Goal: Use online tool/utility: Utilize a website feature to perform a specific function

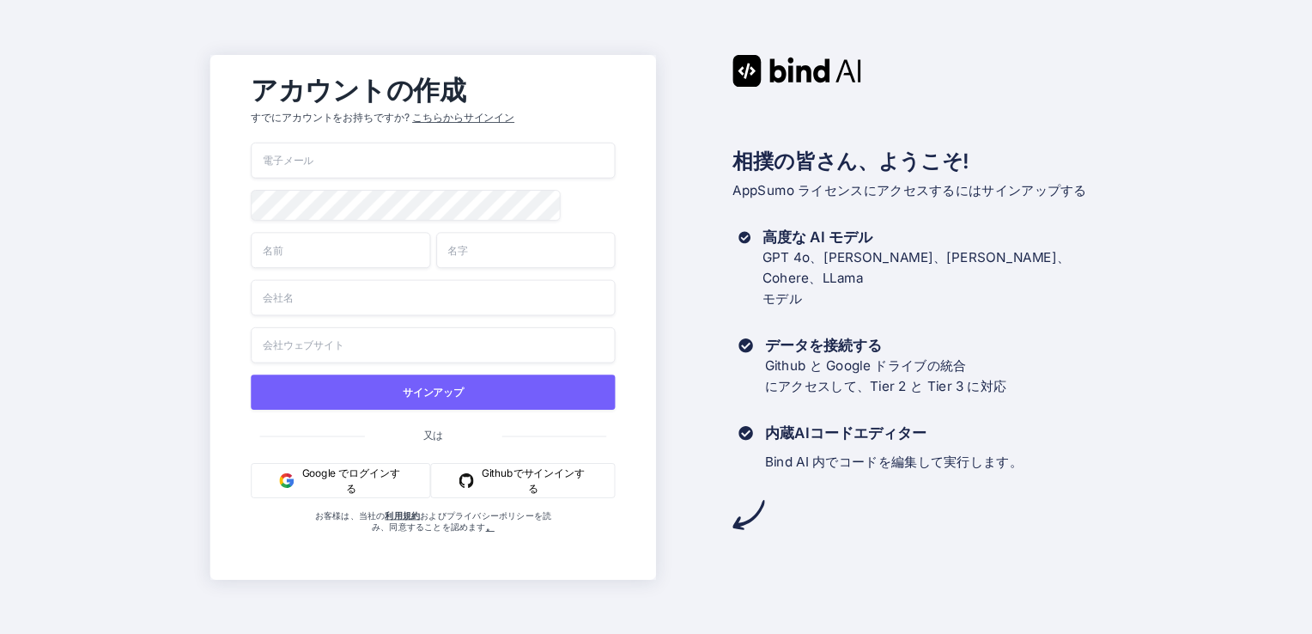
click at [380, 157] on input "email" at bounding box center [433, 161] width 364 height 36
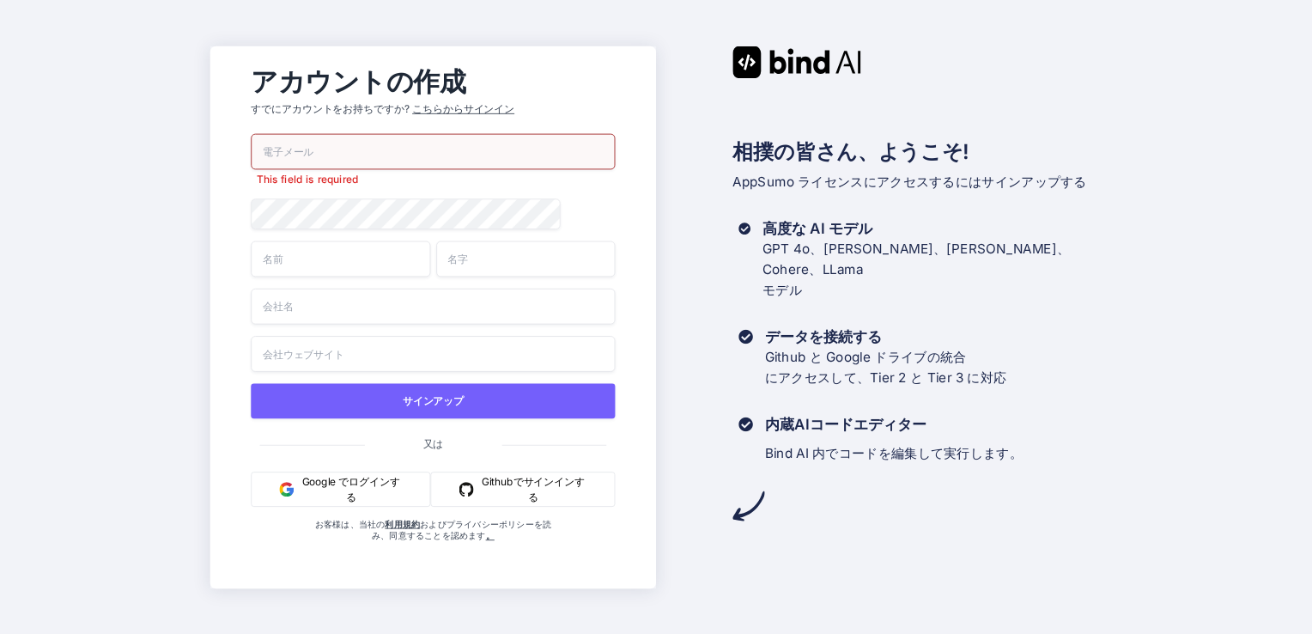
click at [369, 484] on font "Google でログインする" at bounding box center [351, 488] width 102 height 31
click at [385, 493] on font "Google でログインする" at bounding box center [351, 488] width 102 height 31
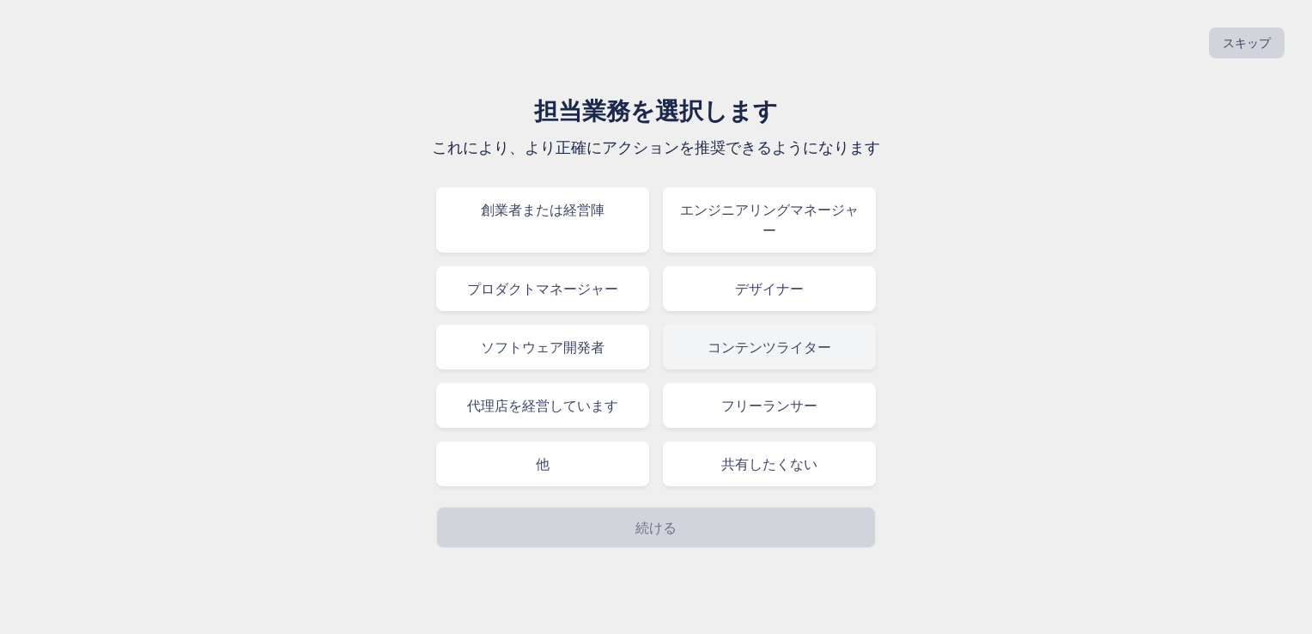
click at [758, 359] on div "コンテンツライター" at bounding box center [769, 347] width 213 height 45
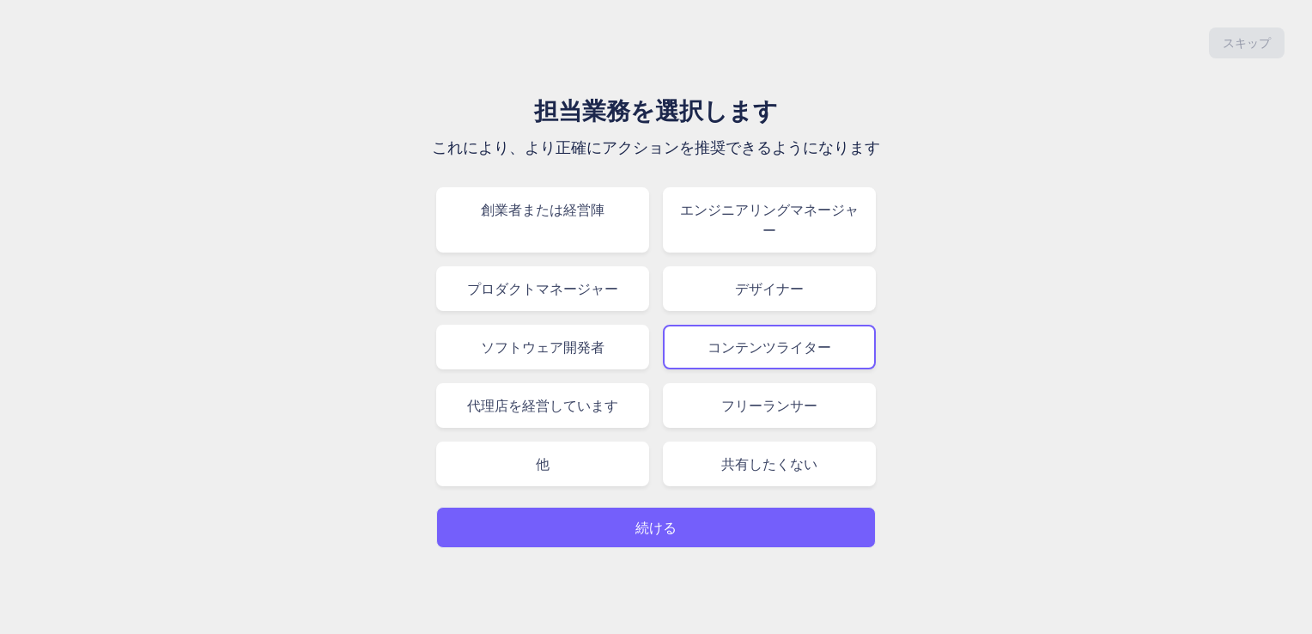
click at [705, 520] on button "続ける" at bounding box center [656, 527] width 440 height 41
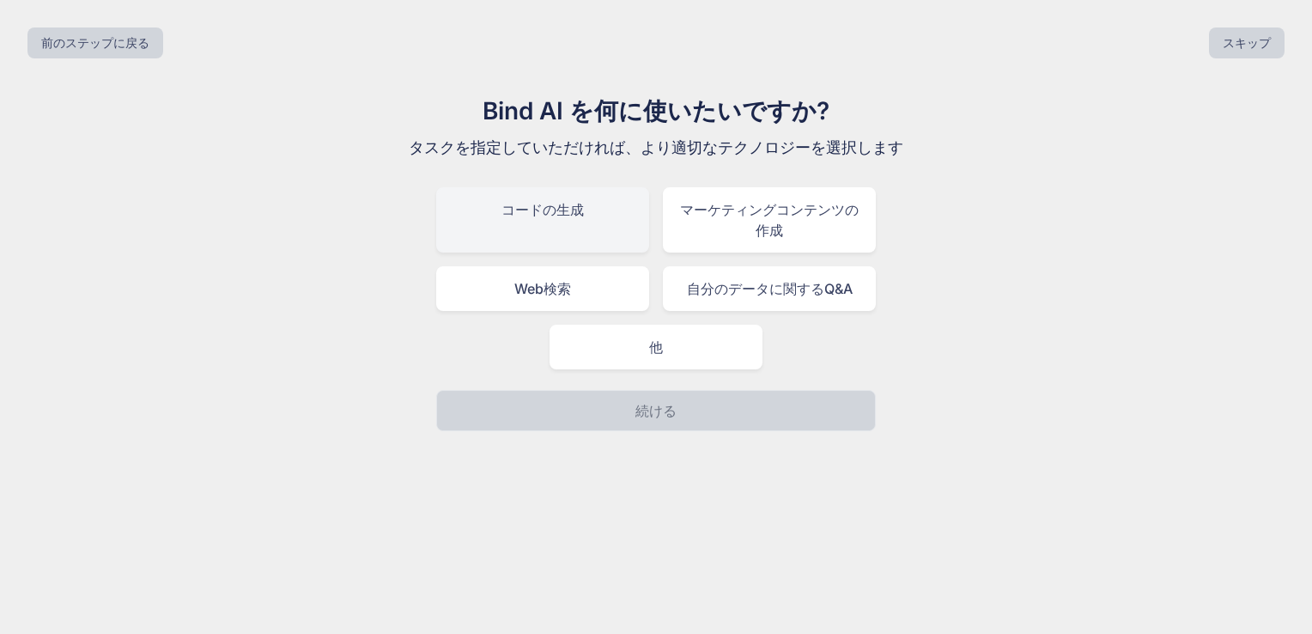
click at [581, 228] on div "コードの生成" at bounding box center [542, 219] width 213 height 65
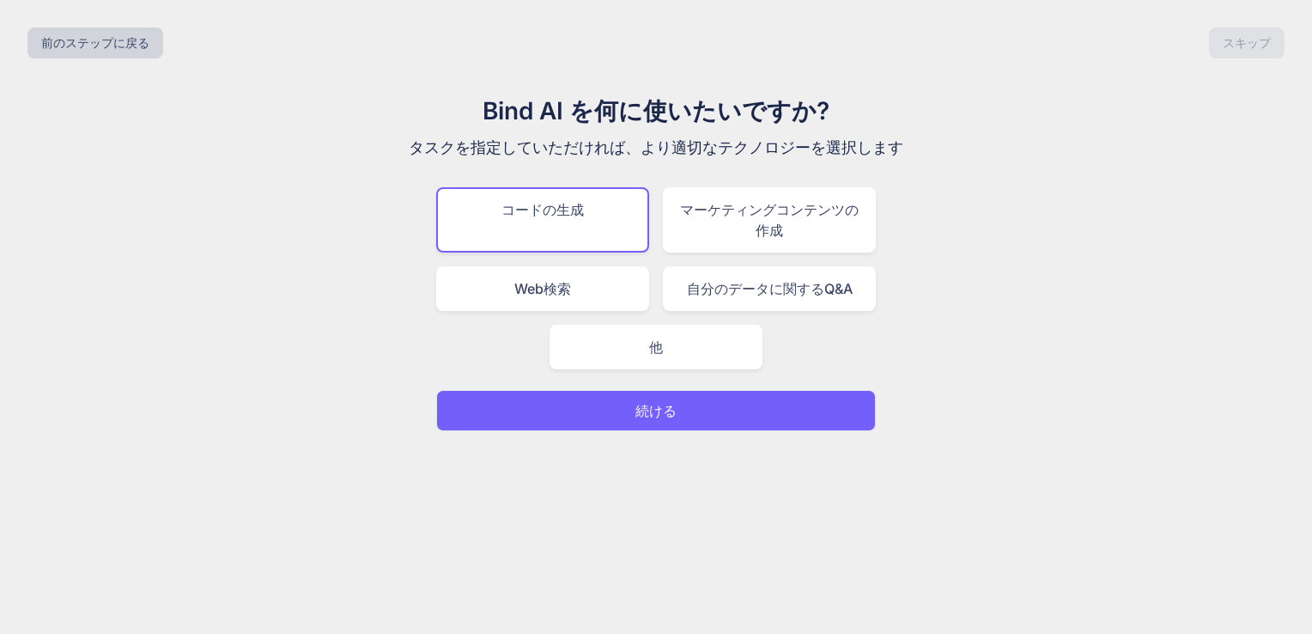
click at [646, 406] on p "続ける" at bounding box center [655, 410] width 41 height 21
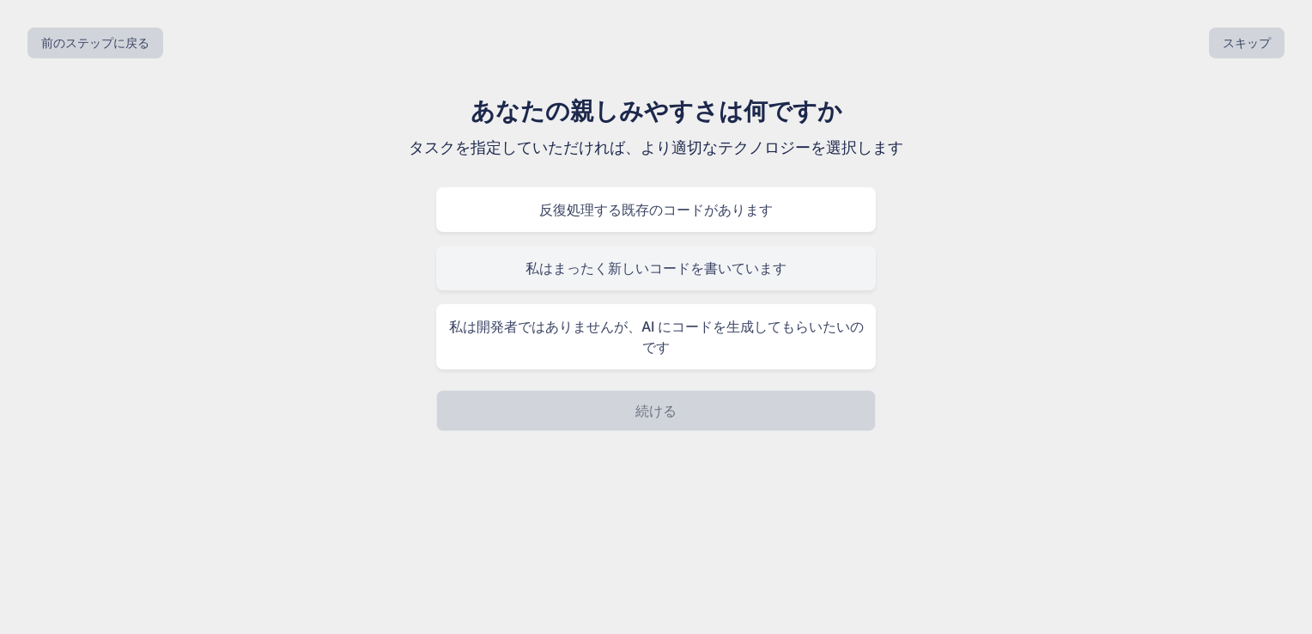
click at [653, 263] on div "私はまったく新しいコードを書いています" at bounding box center [656, 268] width 440 height 45
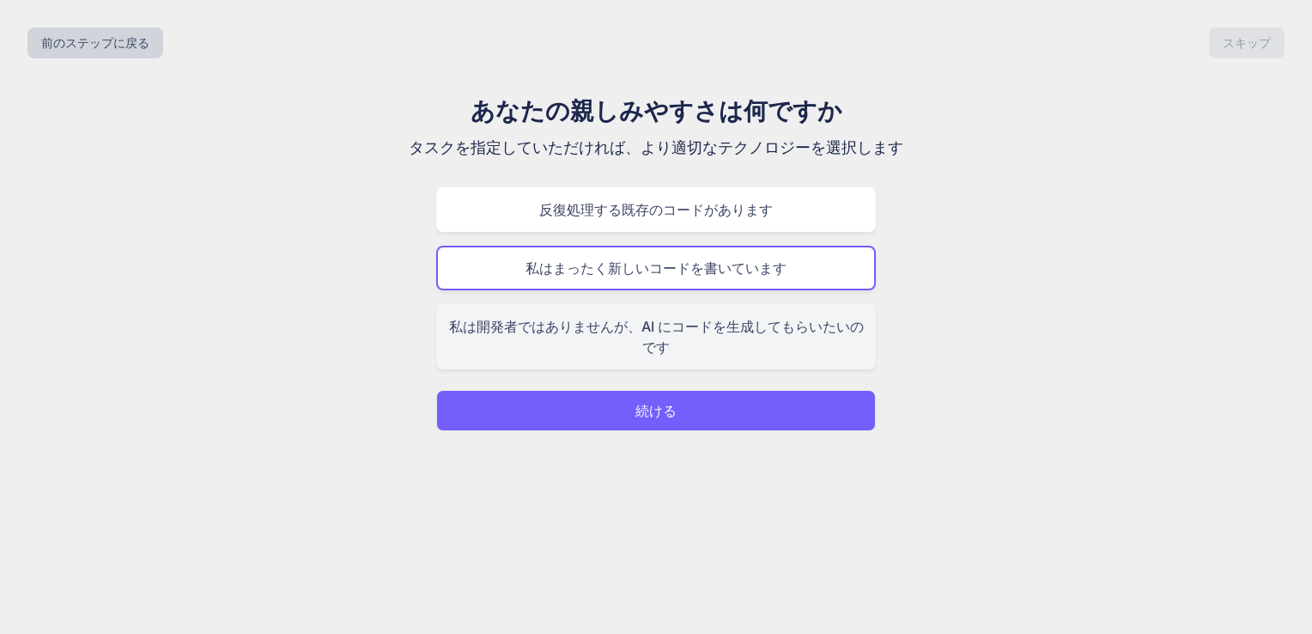
drag, startPoint x: 677, startPoint y: 418, endPoint x: 679, endPoint y: 350, distance: 68.8
click at [677, 369] on div "あなたの親しみやすさは何ですか タスクを指定していただければ、より適切なテクノロジーを選択します 反復処理する既存のコードがあります 私はまったく新しいコード…" at bounding box center [656, 262] width 577 height 338
click at [680, 349] on div "私は開発者ではありませんが、AI にコードを生成してもらいたいのです" at bounding box center [656, 336] width 440 height 65
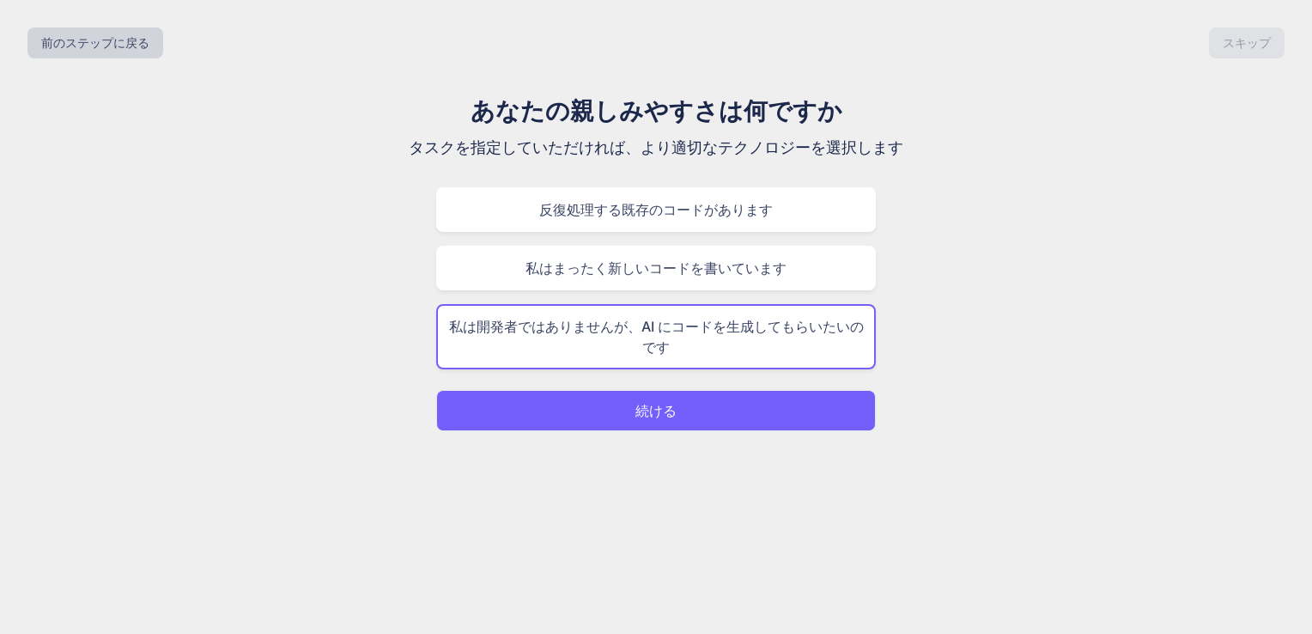
click at [653, 425] on button "続ける" at bounding box center [656, 410] width 440 height 41
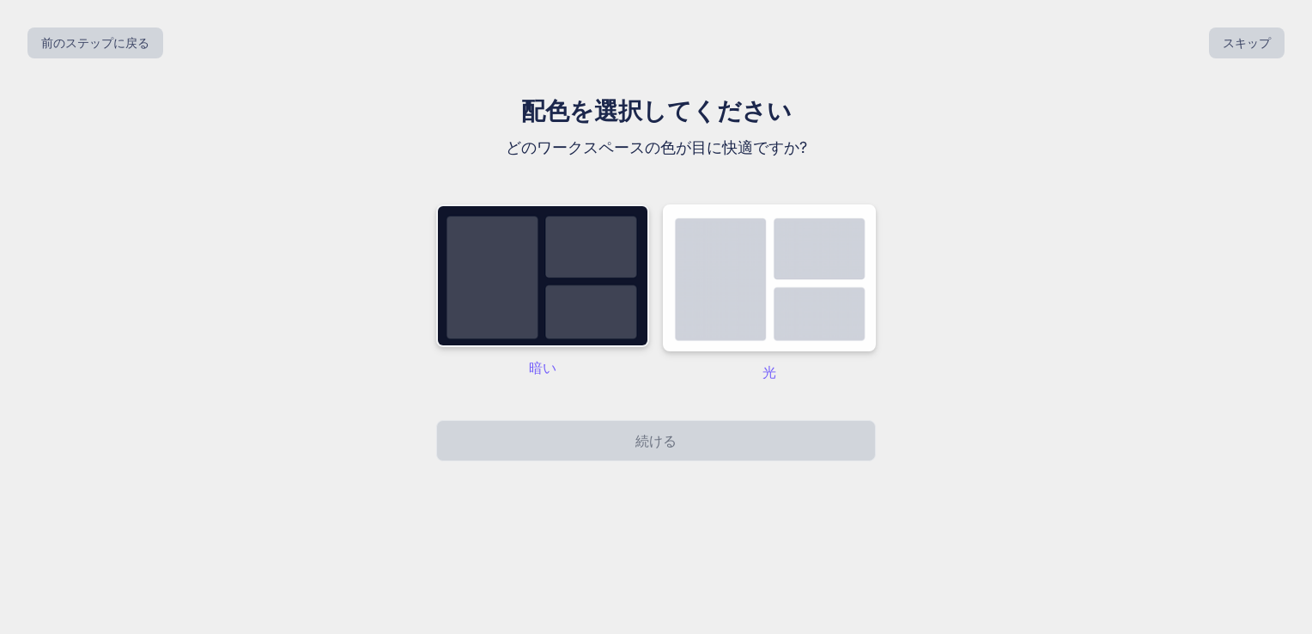
click at [584, 307] on img at bounding box center [542, 275] width 213 height 143
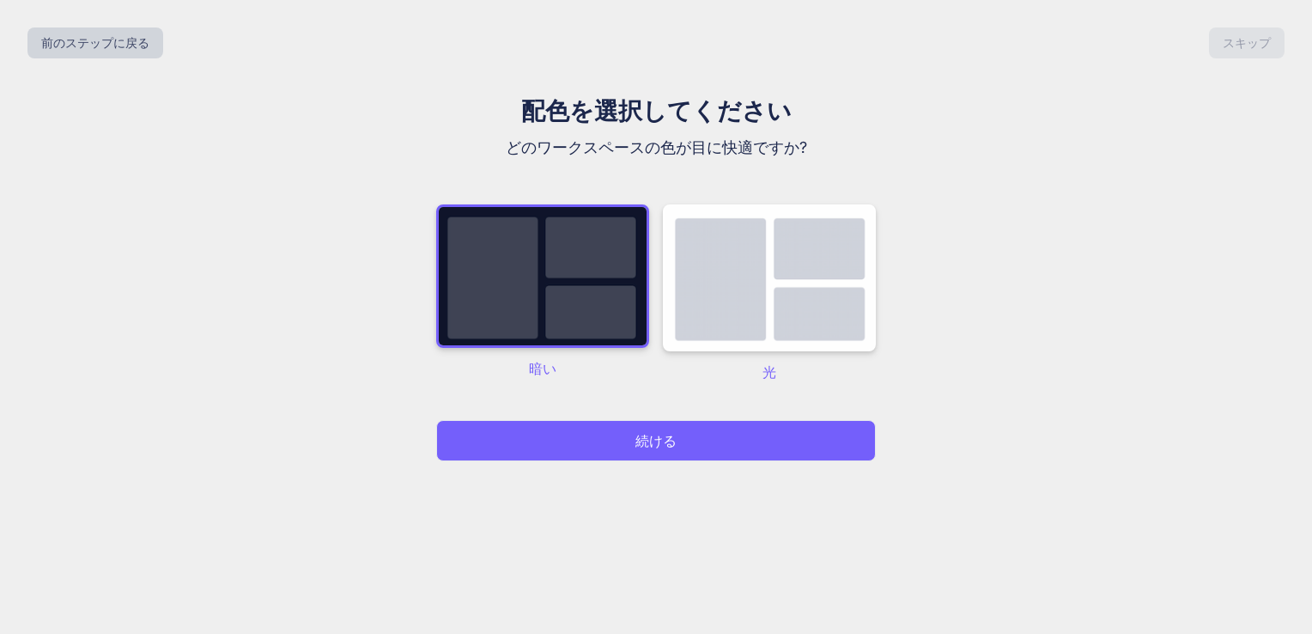
click at [654, 445] on p "続ける" at bounding box center [655, 440] width 41 height 21
click at [655, 447] on p "続ける" at bounding box center [655, 440] width 41 height 21
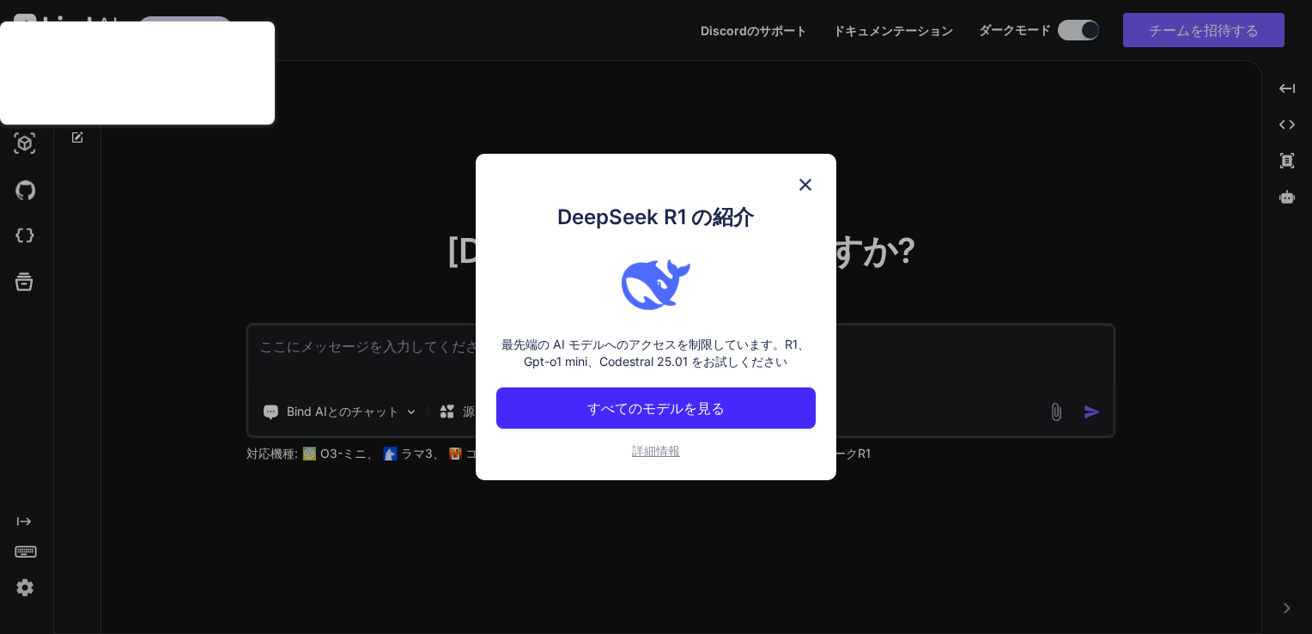
click at [655, 447] on span "詳細情報" at bounding box center [656, 450] width 48 height 15
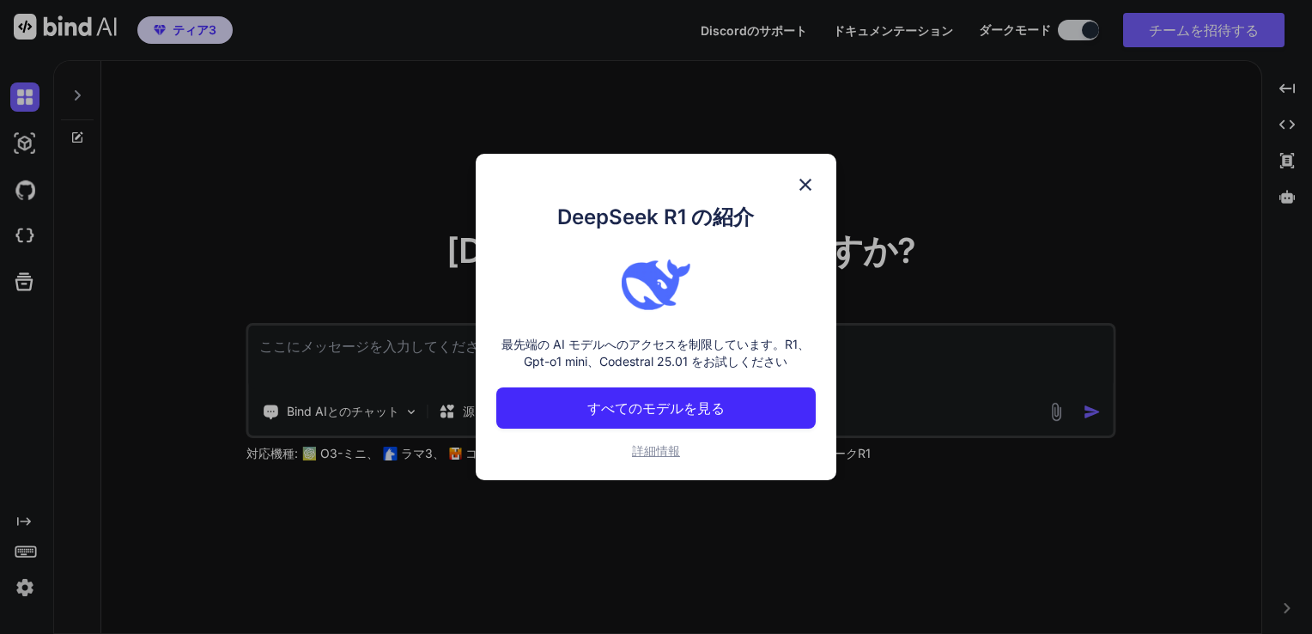
click at [808, 184] on img at bounding box center [805, 184] width 21 height 21
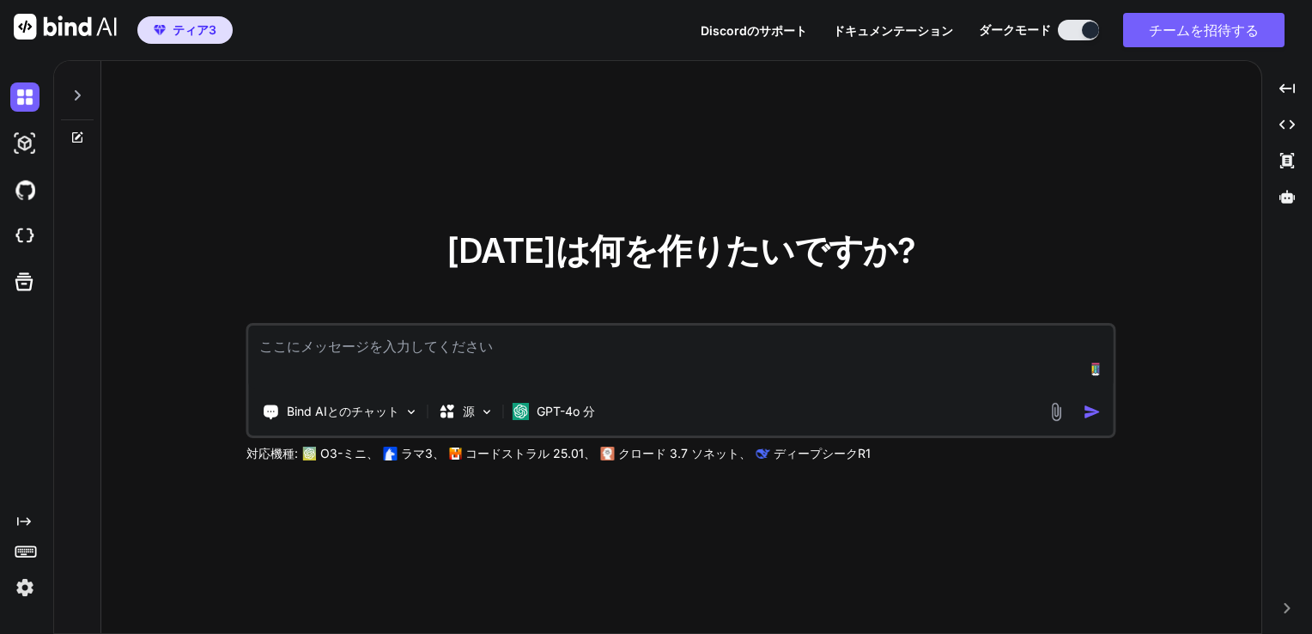
click at [641, 359] on textarea at bounding box center [681, 357] width 865 height 64
click at [175, 36] on span "ティア3" at bounding box center [195, 29] width 44 height 17
click at [193, 36] on span "ティア3" at bounding box center [195, 29] width 44 height 17
